Goal: Navigation & Orientation: Find specific page/section

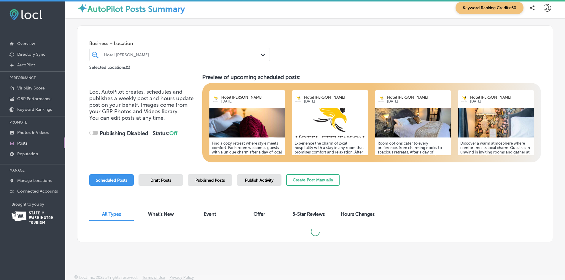
scroll to position [6, 0]
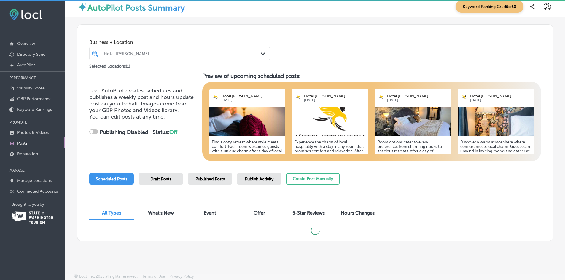
checkbox input "true"
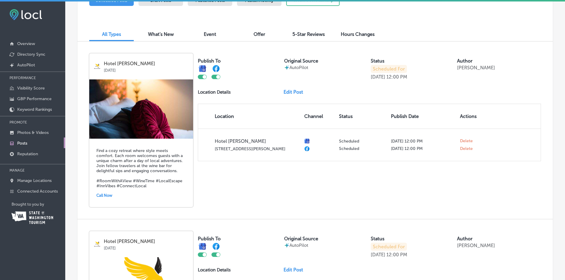
scroll to position [184, 0]
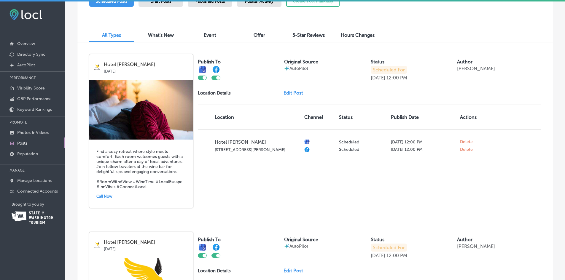
click at [289, 93] on link "Edit Post" at bounding box center [296, 93] width 24 height 6
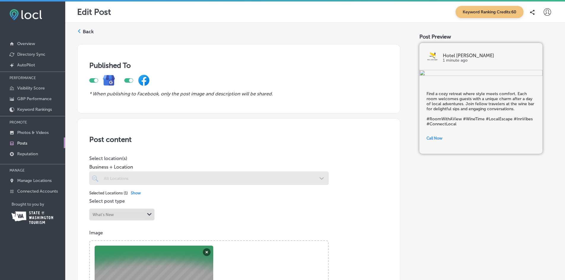
click at [298, 46] on div "Published To * When publishing to Facebook, only the post image and description…" at bounding box center [238, 78] width 323 height 69
click at [333, 36] on div "Back Published To * When publishing to Facebook, only the post image and descri…" at bounding box center [315, 283] width 500 height 521
click at [88, 30] on label "Back" at bounding box center [88, 31] width 11 height 7
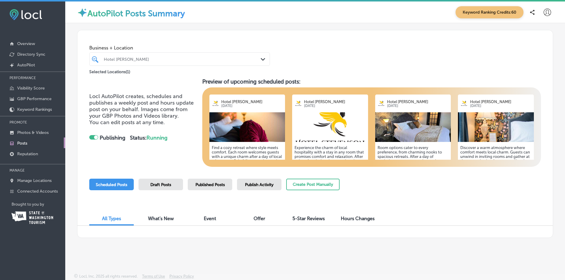
checkbox input "true"
click at [546, 12] on icon at bounding box center [547, 12] width 7 height 7
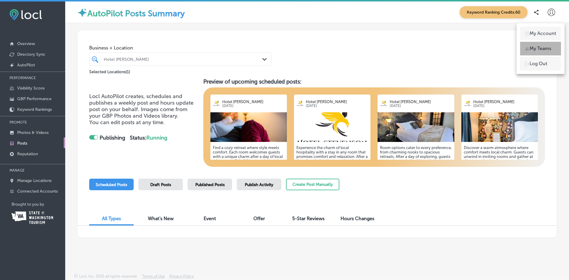
click at [543, 46] on p "My Teams" at bounding box center [541, 48] width 22 height 7
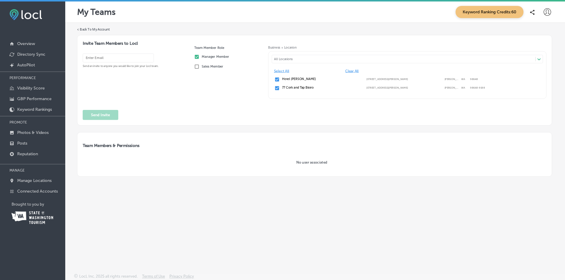
click at [545, 13] on icon at bounding box center [547, 11] width 7 height 7
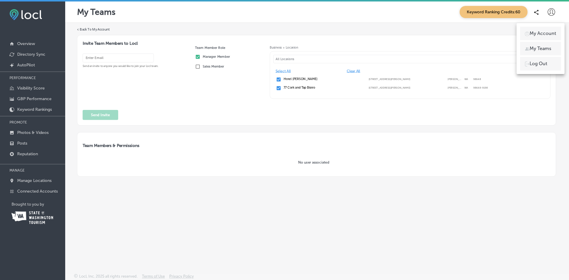
click at [547, 34] on p "My Account" at bounding box center [543, 33] width 27 height 7
select select "US"
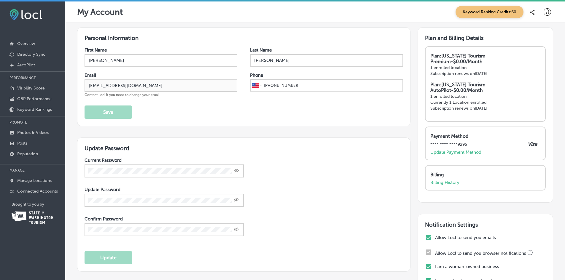
click at [28, 109] on p "Keyword Rankings" at bounding box center [34, 109] width 35 height 5
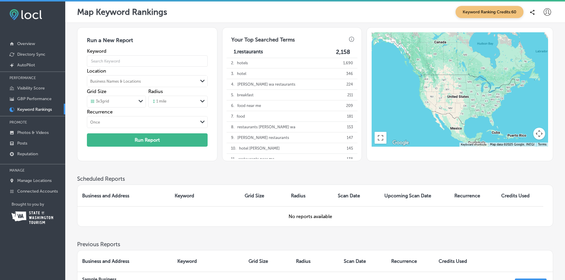
click at [37, 44] on link "Overview" at bounding box center [32, 43] width 65 height 11
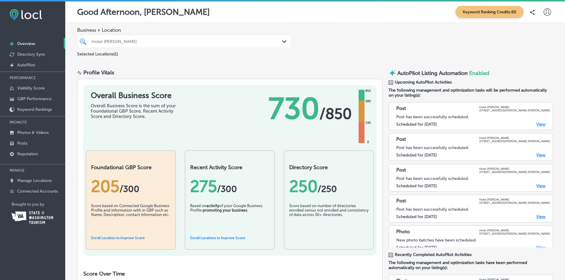
scroll to position [1, 0]
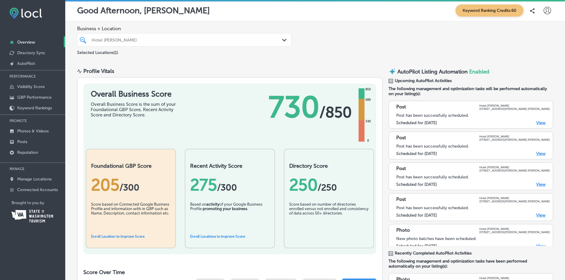
click at [266, 59] on div "Business + Location [GEOGRAPHIC_DATA][PERSON_NAME] Path Created with Sketch. Se…" at bounding box center [315, 40] width 500 height 39
click at [205, 60] on div "Business + Location [GEOGRAPHIC_DATA][PERSON_NAME] Path Created with Sketch. Se…" at bounding box center [315, 40] width 500 height 39
click at [371, 40] on div "Business + Location [GEOGRAPHIC_DATA][PERSON_NAME] Path Created with Sketch. Se…" at bounding box center [315, 40] width 500 height 39
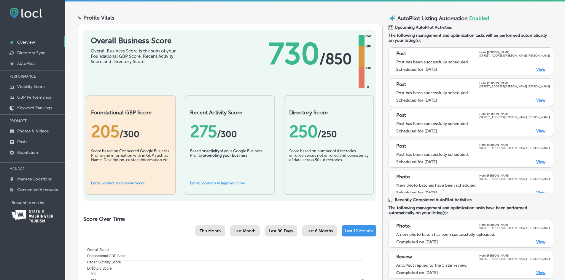
scroll to position [0, 0]
